Goal: Communication & Community: Connect with others

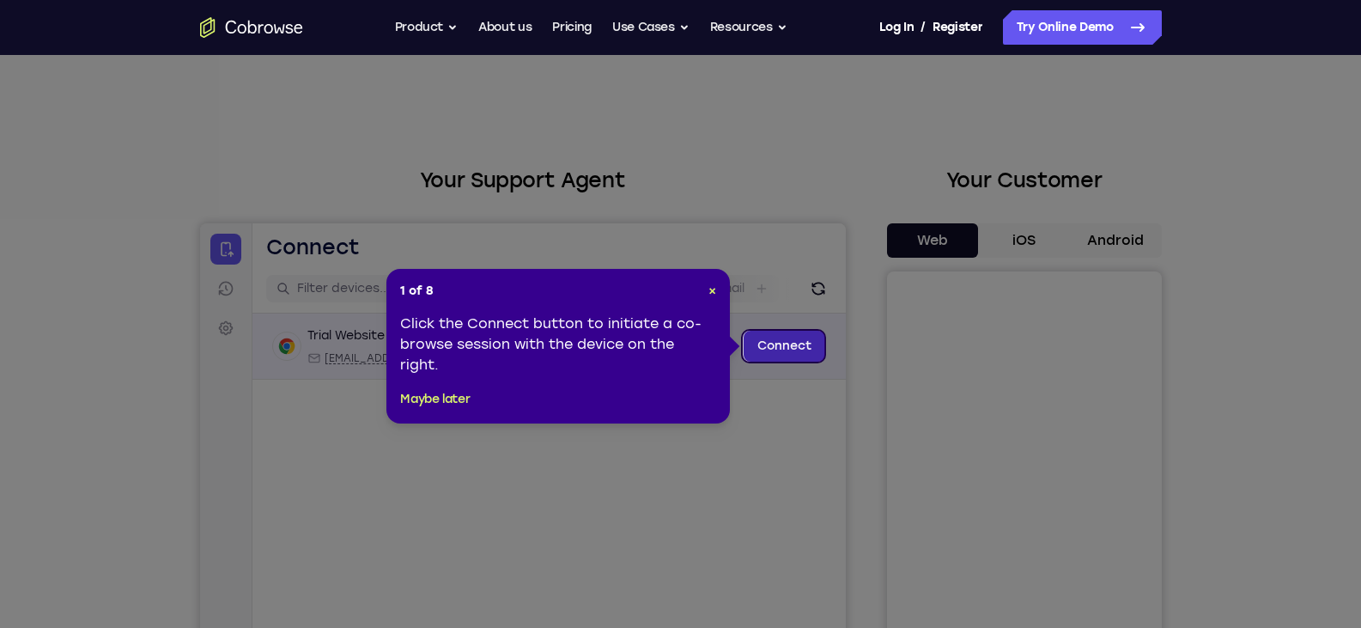
click at [782, 346] on link "Connect" at bounding box center [784, 346] width 82 height 31
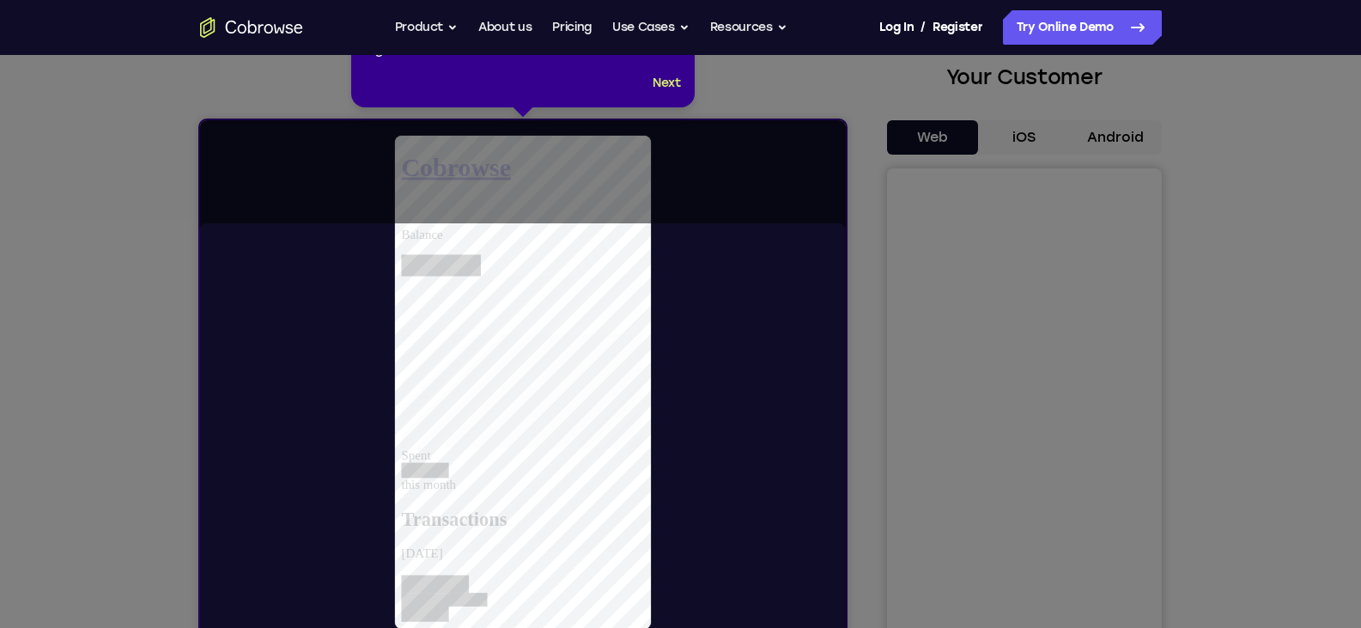
scroll to position [258, 0]
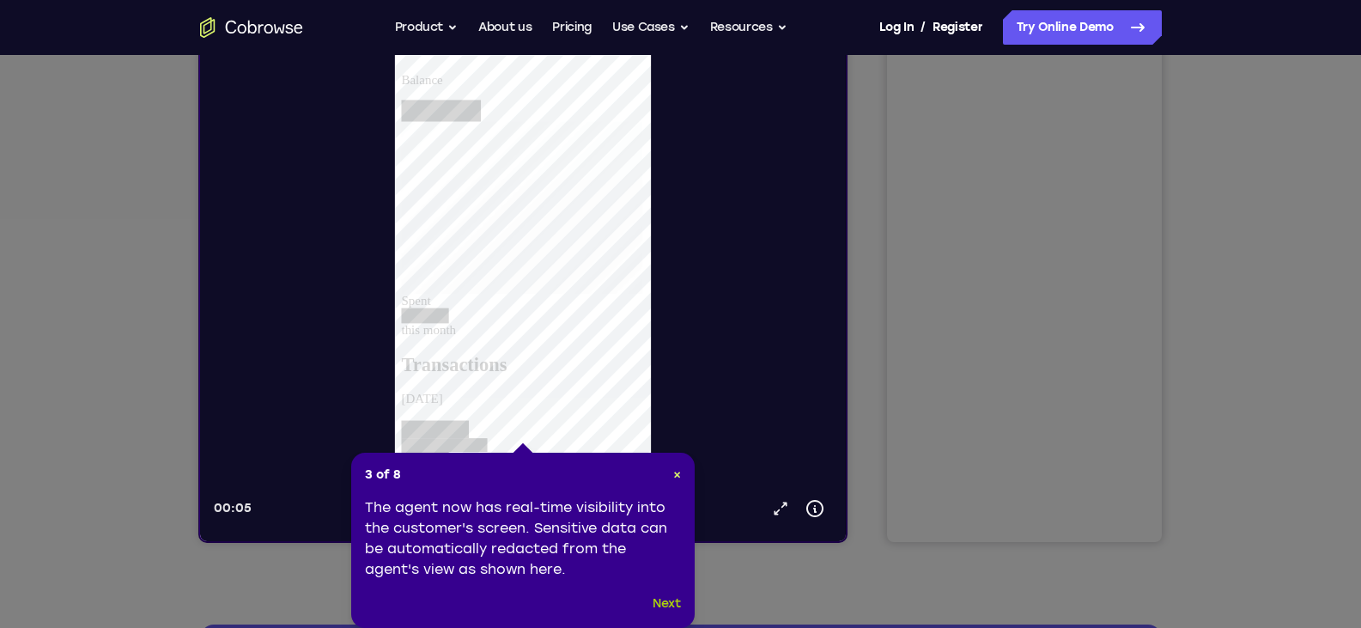
click at [679, 606] on button "Next" at bounding box center [667, 604] width 28 height 21
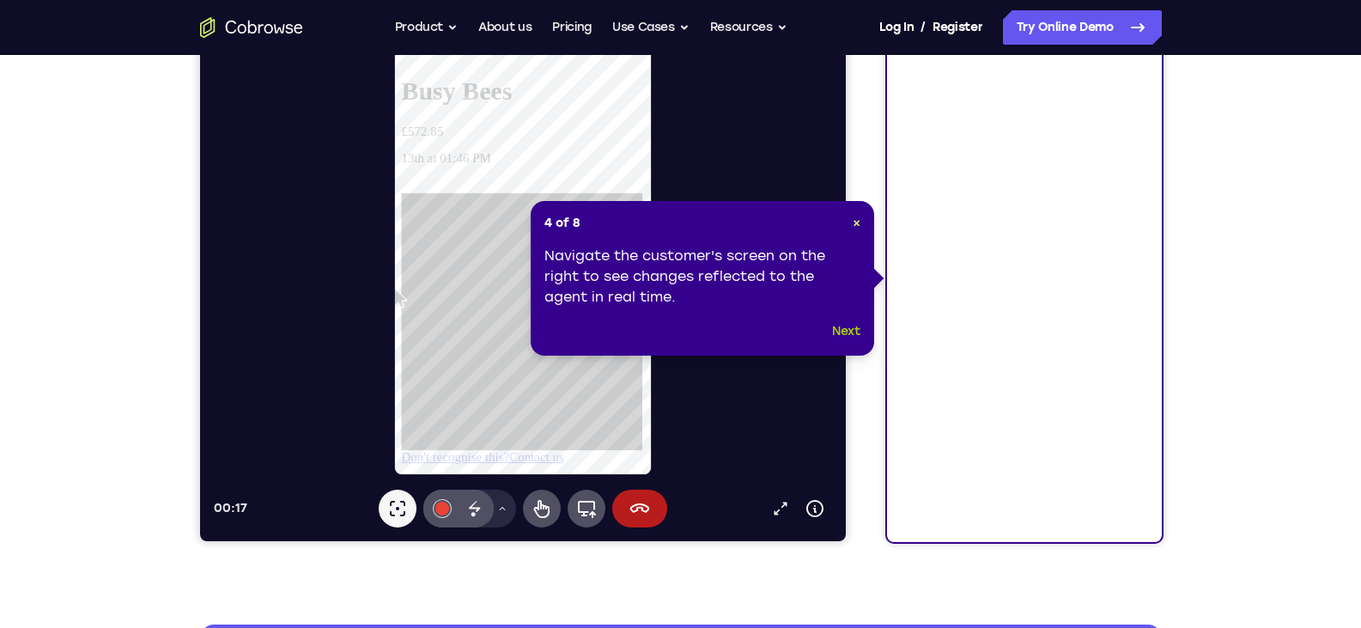
click at [853, 327] on button "Next" at bounding box center [846, 331] width 28 height 21
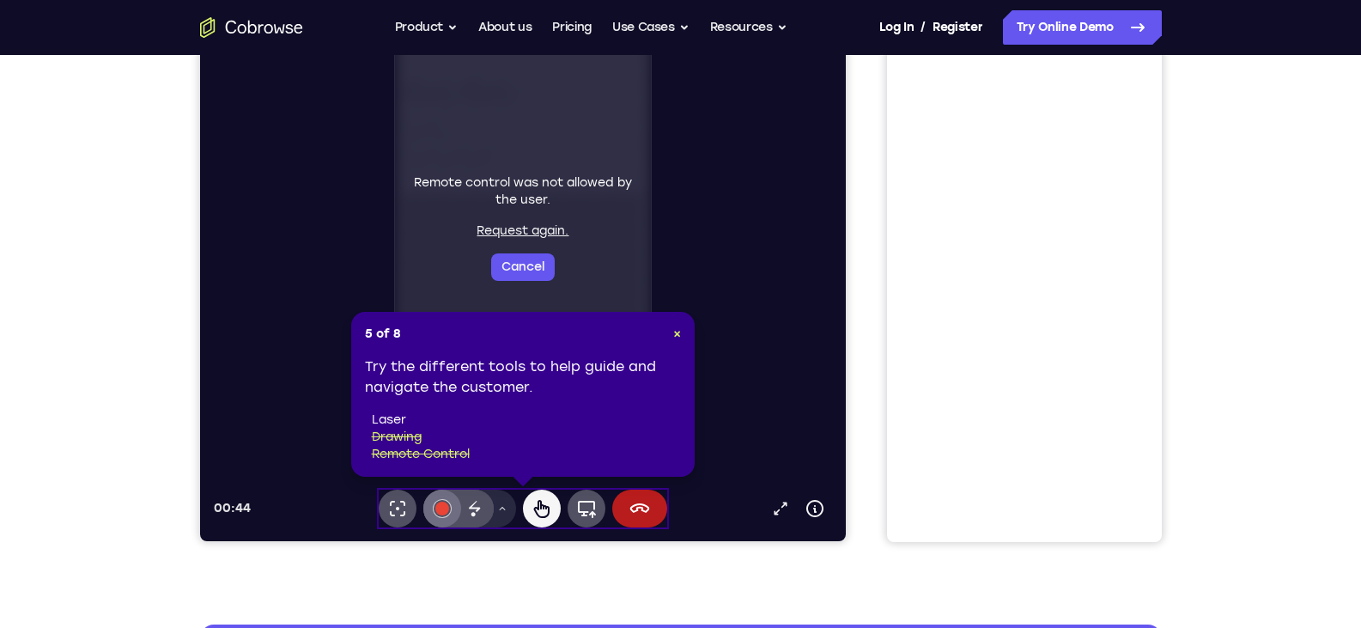
click at [436, 501] on button "#e94435" at bounding box center [442, 509] width 38 height 38
drag, startPoint x: 461, startPoint y: 176, endPoint x: 539, endPoint y: 223, distance: 91.3
click at [539, 223] on div "Remote control was not allowed by the user. Request again. Cancel" at bounding box center [522, 227] width 243 height 107
drag, startPoint x: 546, startPoint y: 196, endPoint x: 547, endPoint y: 135, distance: 61.0
click at [547, 135] on div "Remote control was not allowed by the user. Request again. Cancel" at bounding box center [522, 227] width 257 height 493
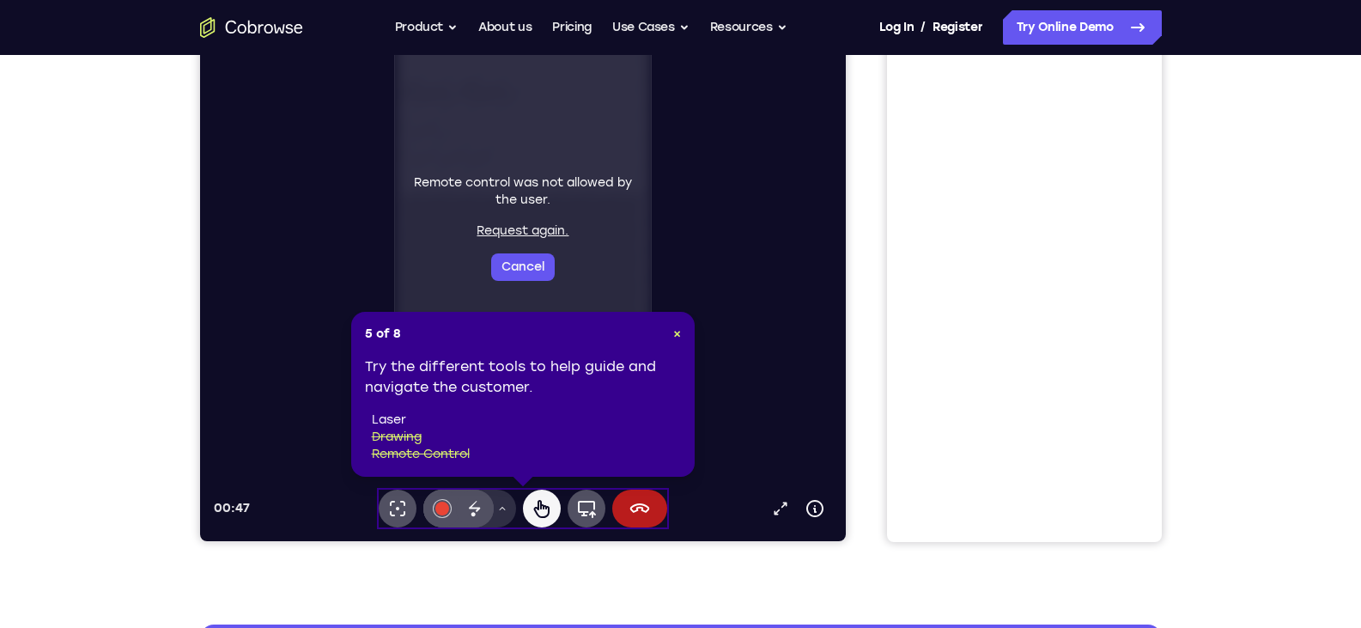
click at [543, 508] on icon at bounding box center [540, 509] width 15 height 18
drag, startPoint x: 521, startPoint y: 224, endPoint x: 474, endPoint y: 186, distance: 59.8
click at [474, 186] on div "Remote control was not allowed by the user. Request again. Cancel" at bounding box center [522, 227] width 243 height 107
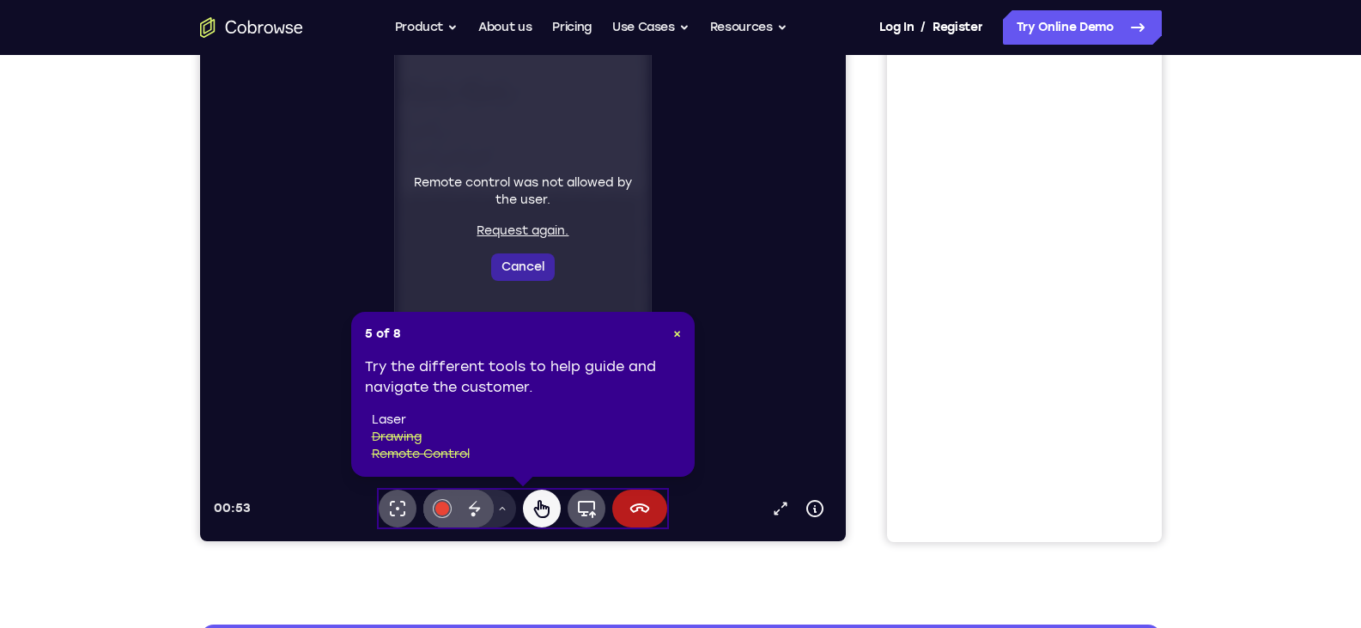
click at [538, 267] on button "Cancel" at bounding box center [522, 266] width 64 height 27
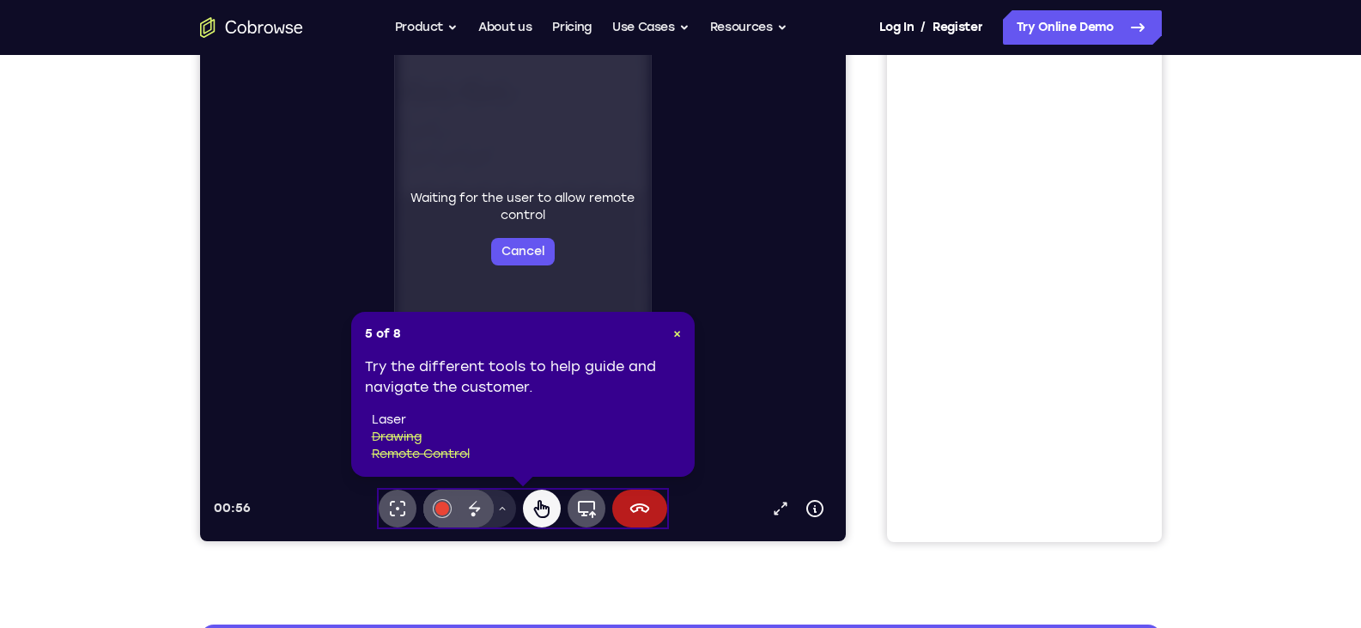
click at [521, 198] on div "Waiting for the user to allow remote control Cancel" at bounding box center [522, 228] width 243 height 76
click at [527, 247] on button "Cancel" at bounding box center [522, 251] width 64 height 27
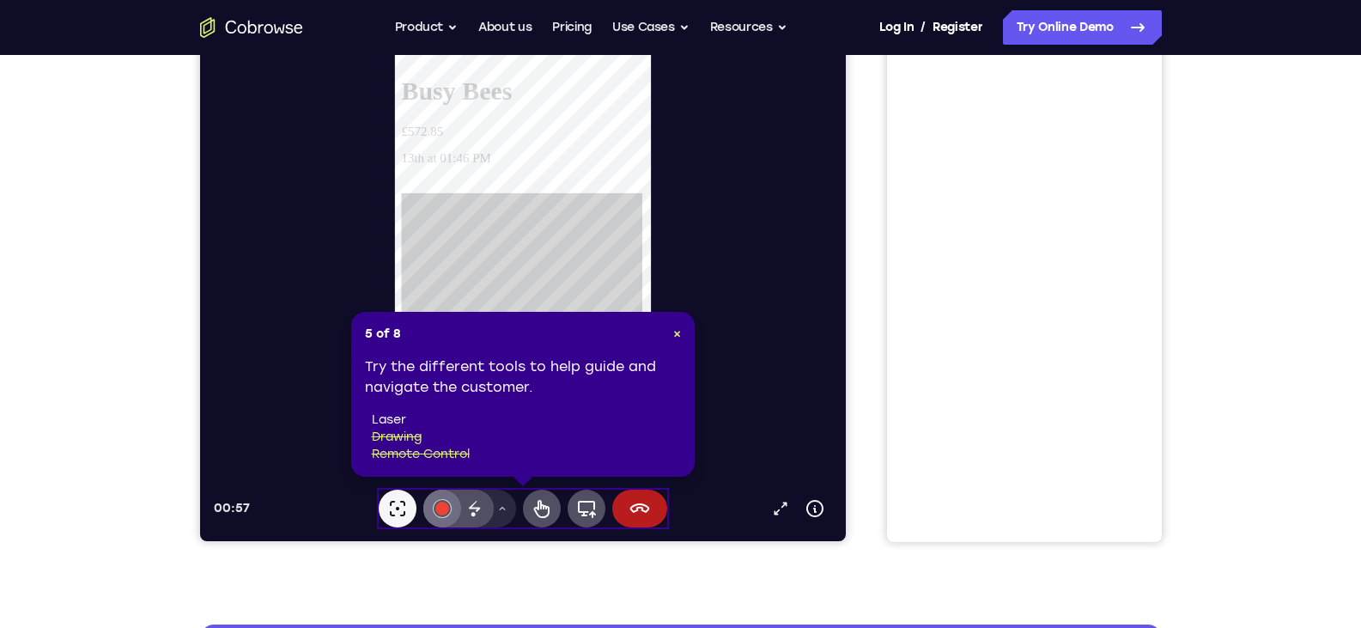
click at [435, 500] on button "#e94435" at bounding box center [442, 509] width 38 height 38
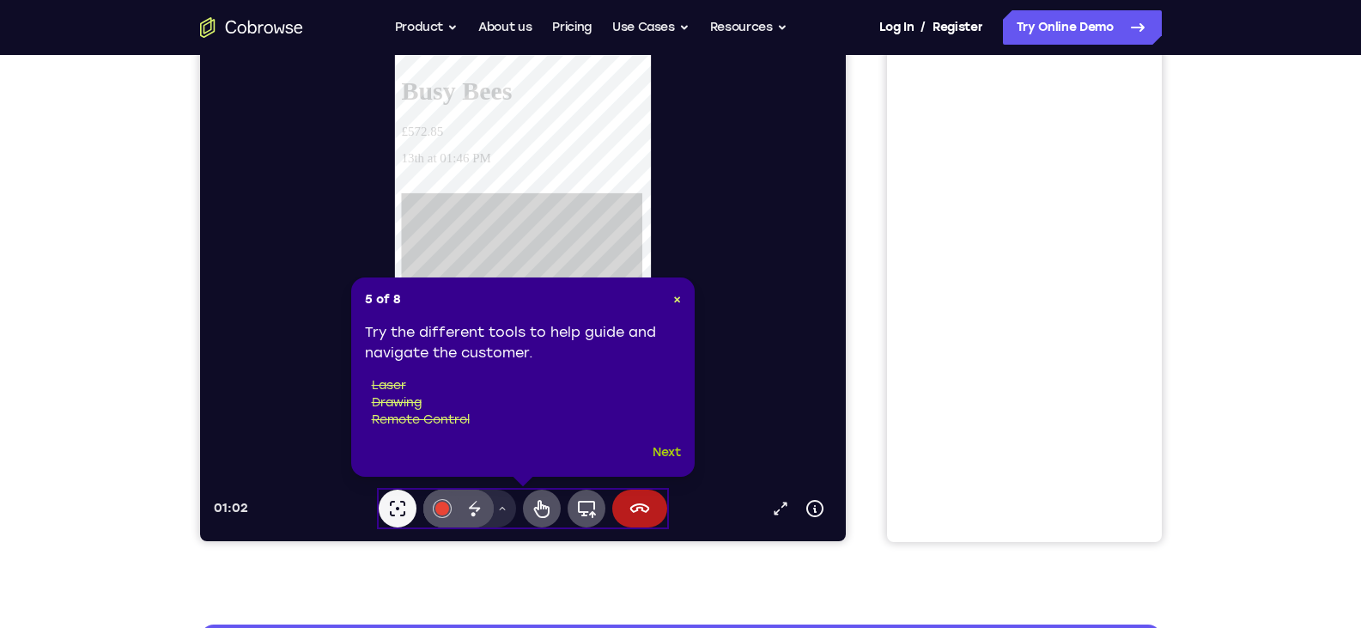
drag, startPoint x: 669, startPoint y: 451, endPoint x: 454, endPoint y: 441, distance: 215.8
click at [669, 451] on button "Next" at bounding box center [667, 452] width 28 height 21
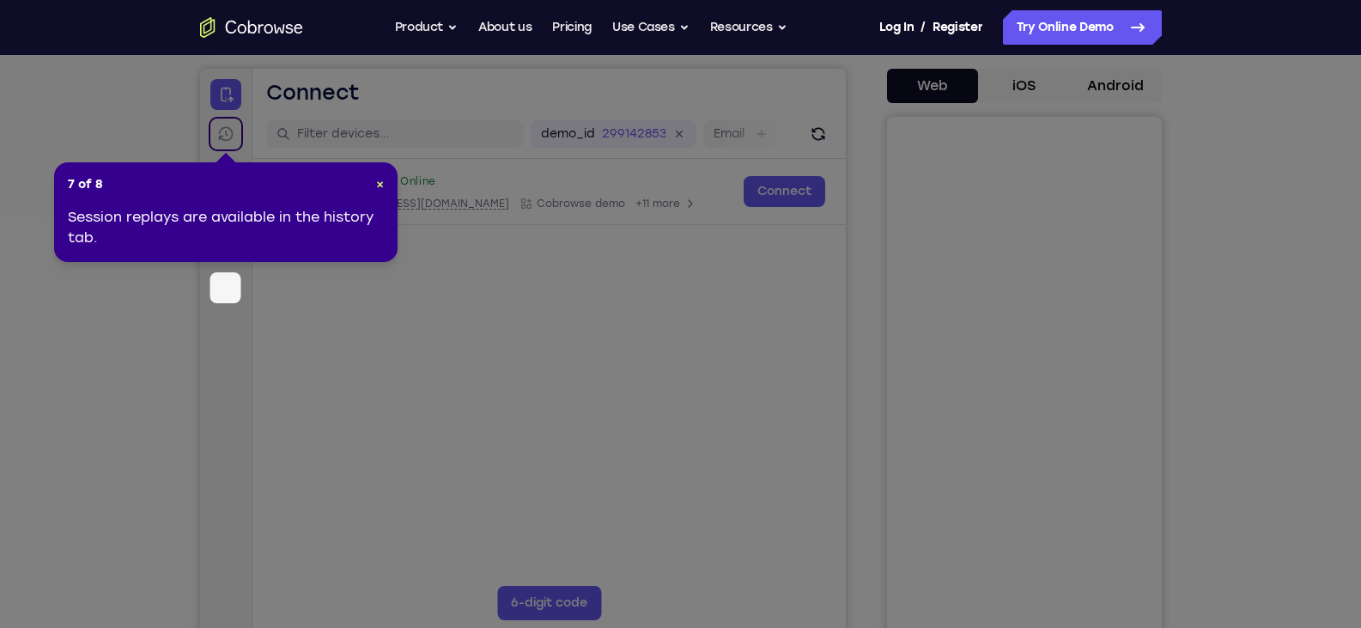
scroll to position [0, 0]
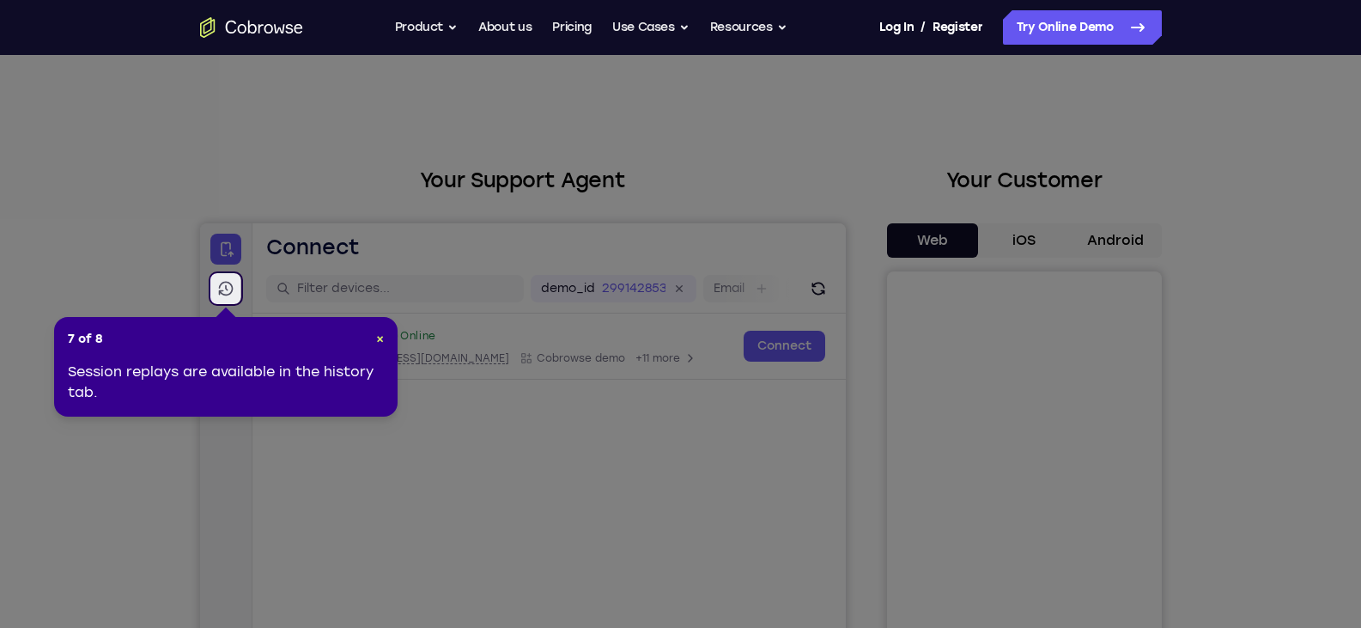
click at [223, 282] on icon at bounding box center [225, 289] width 15 height 15
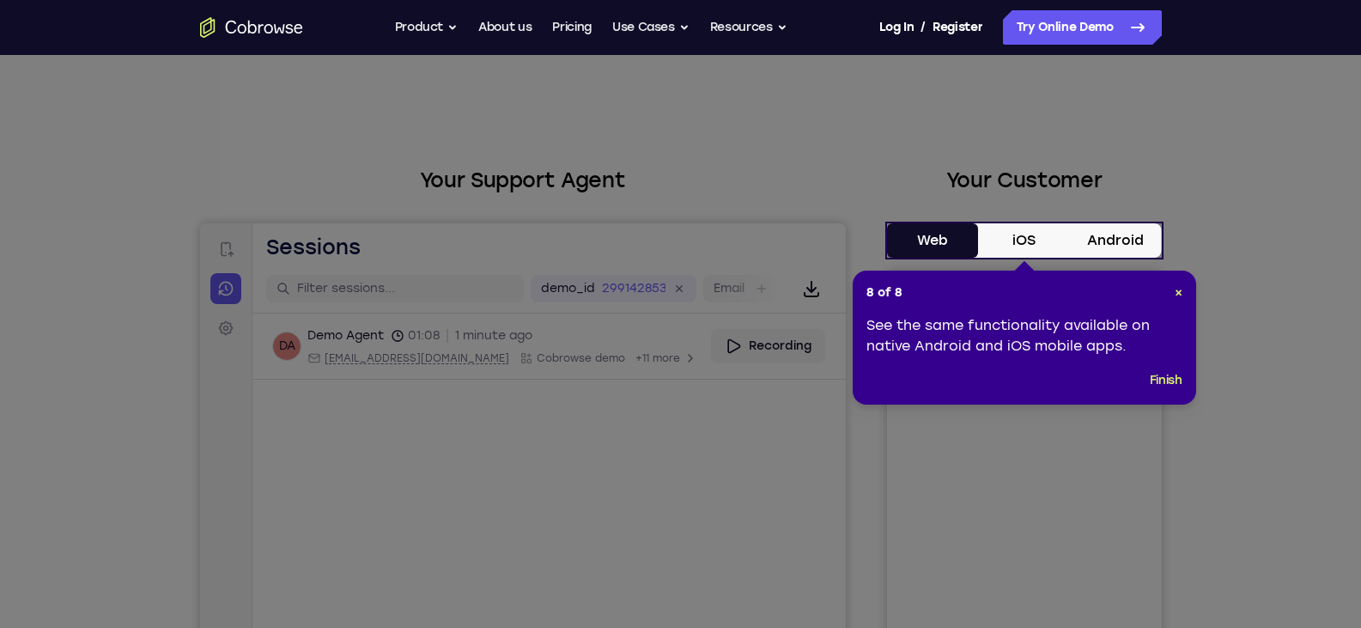
click at [332, 140] on button "Android" at bounding box center [326, 135] width 10 height 10
